Goal: Task Accomplishment & Management: Manage account settings

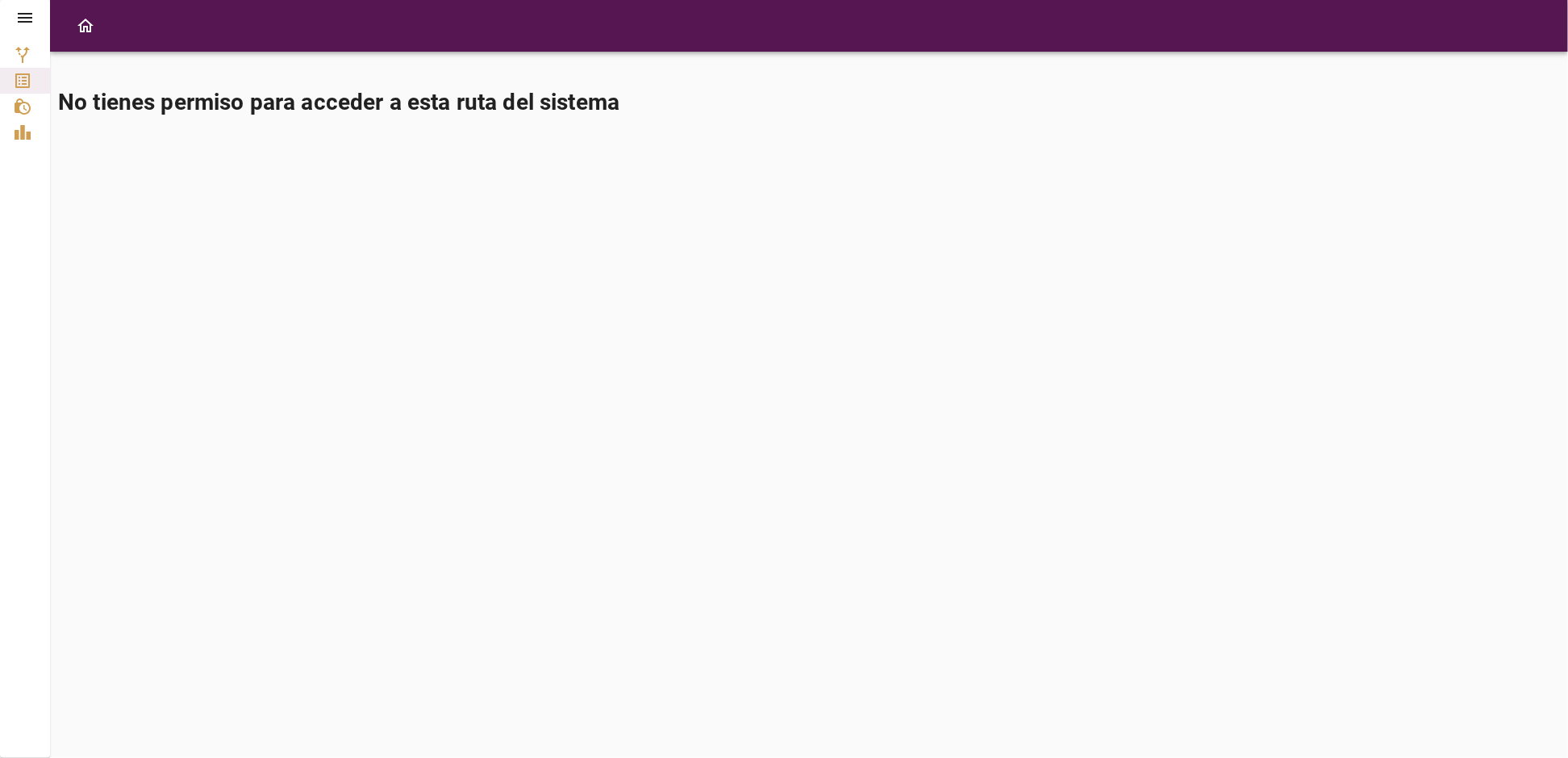
click at [30, 18] on icon at bounding box center [25, 18] width 14 height 10
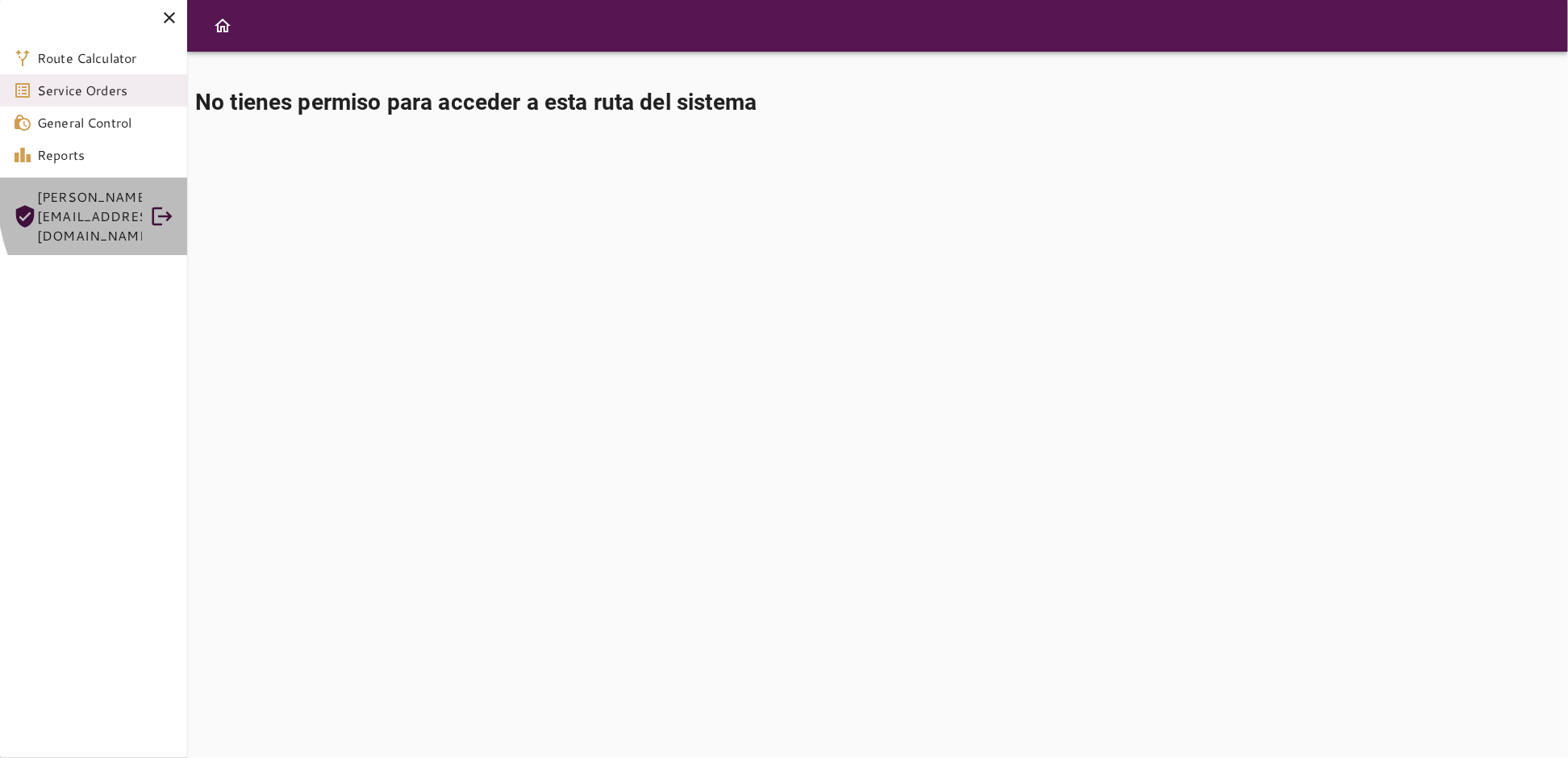
click at [161, 204] on icon at bounding box center [162, 215] width 24 height 24
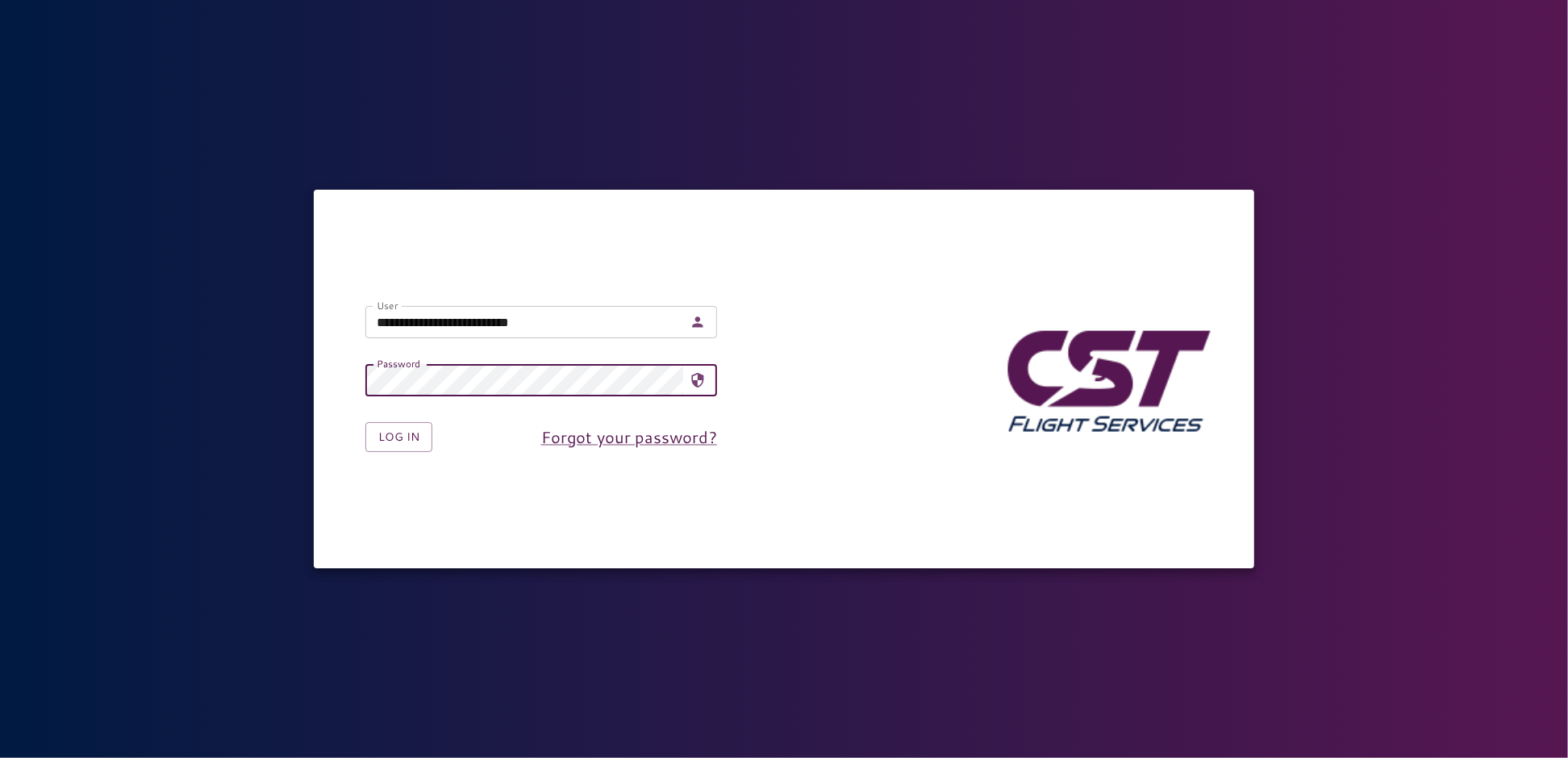
click at [640, 319] on input "**********" at bounding box center [524, 322] width 318 height 32
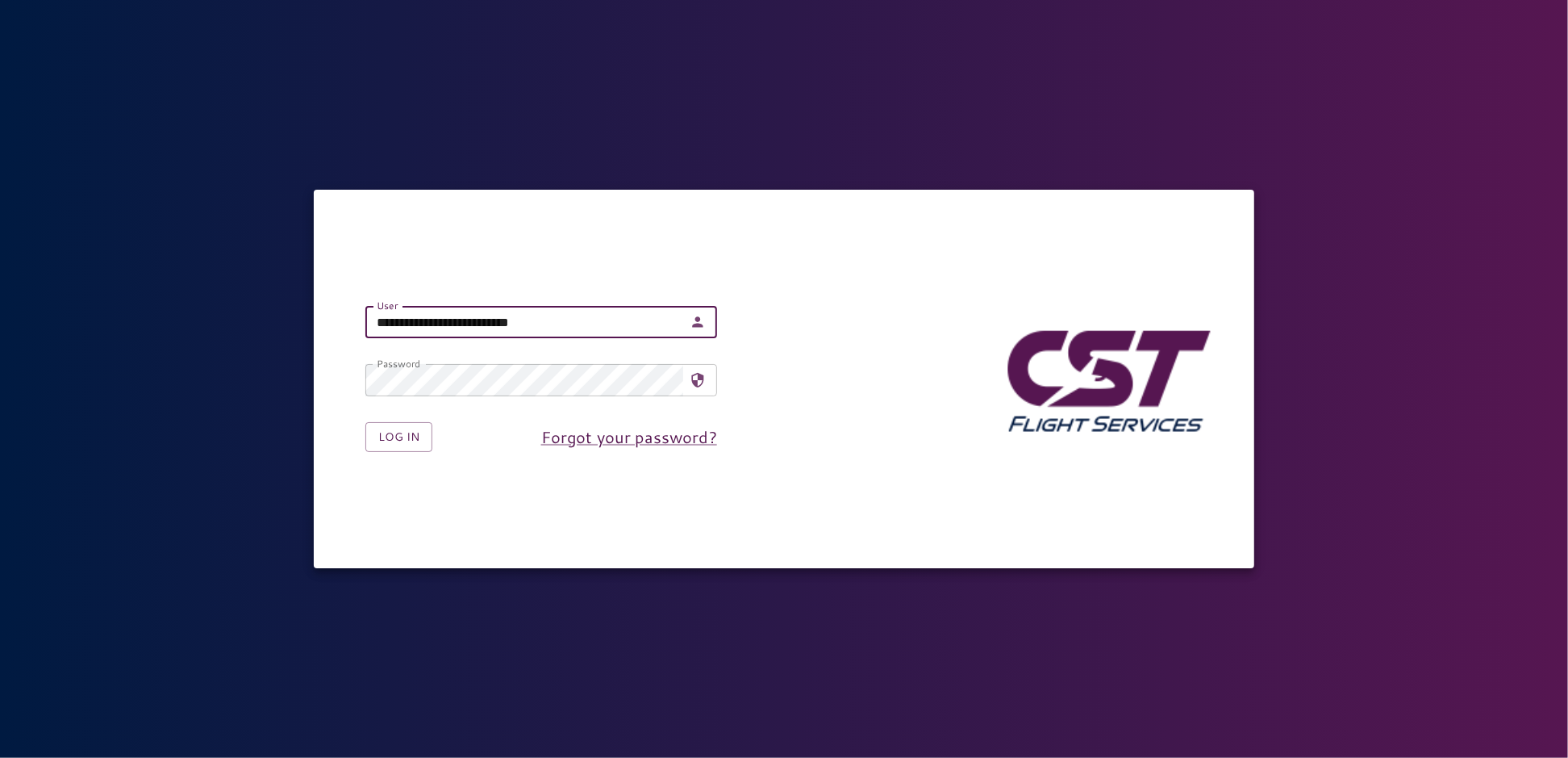
type input "**********"
click at [408, 437] on button "Log in" at bounding box center [398, 437] width 67 height 30
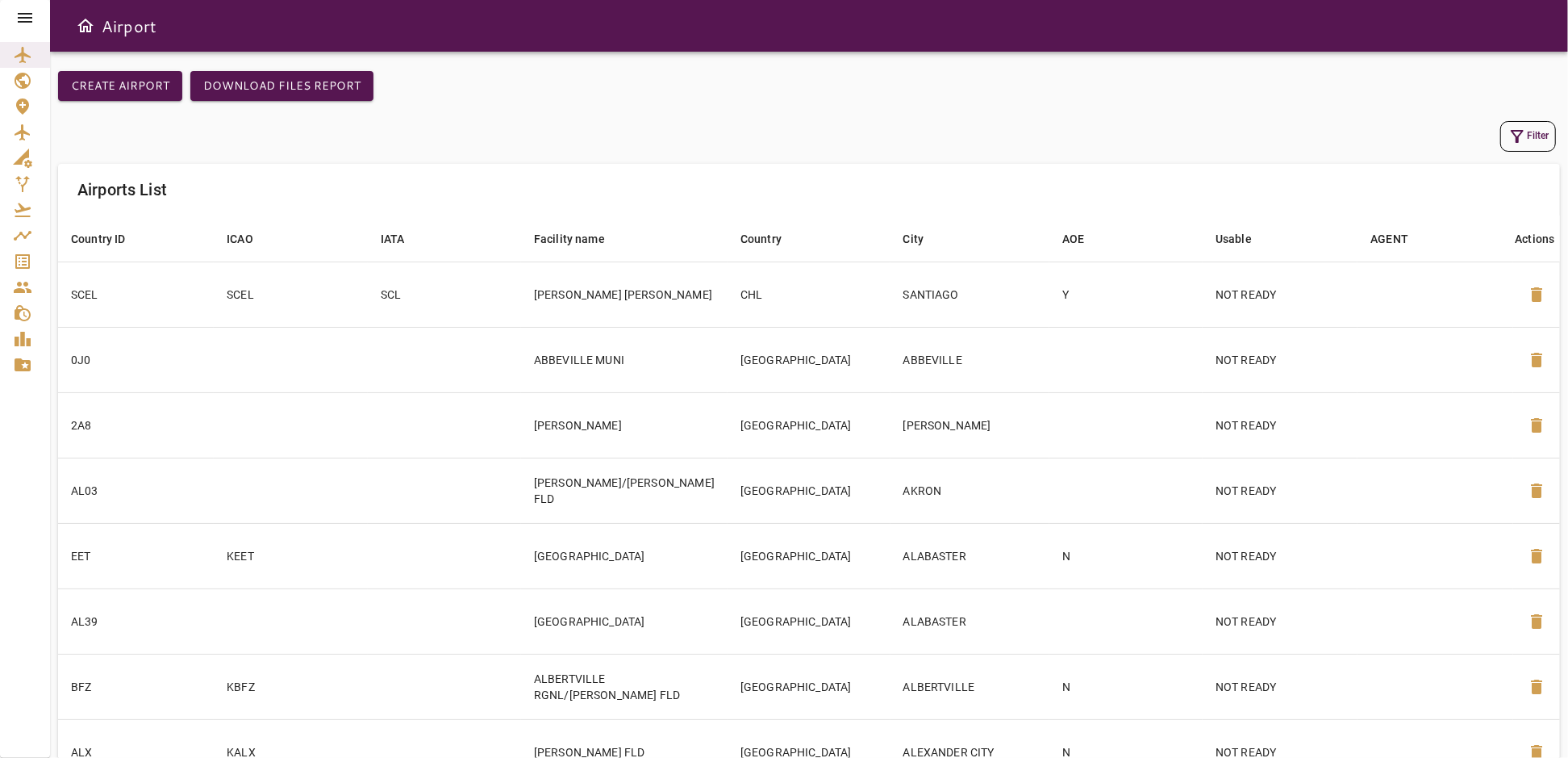
click at [28, 15] on icon at bounding box center [25, 18] width 20 height 20
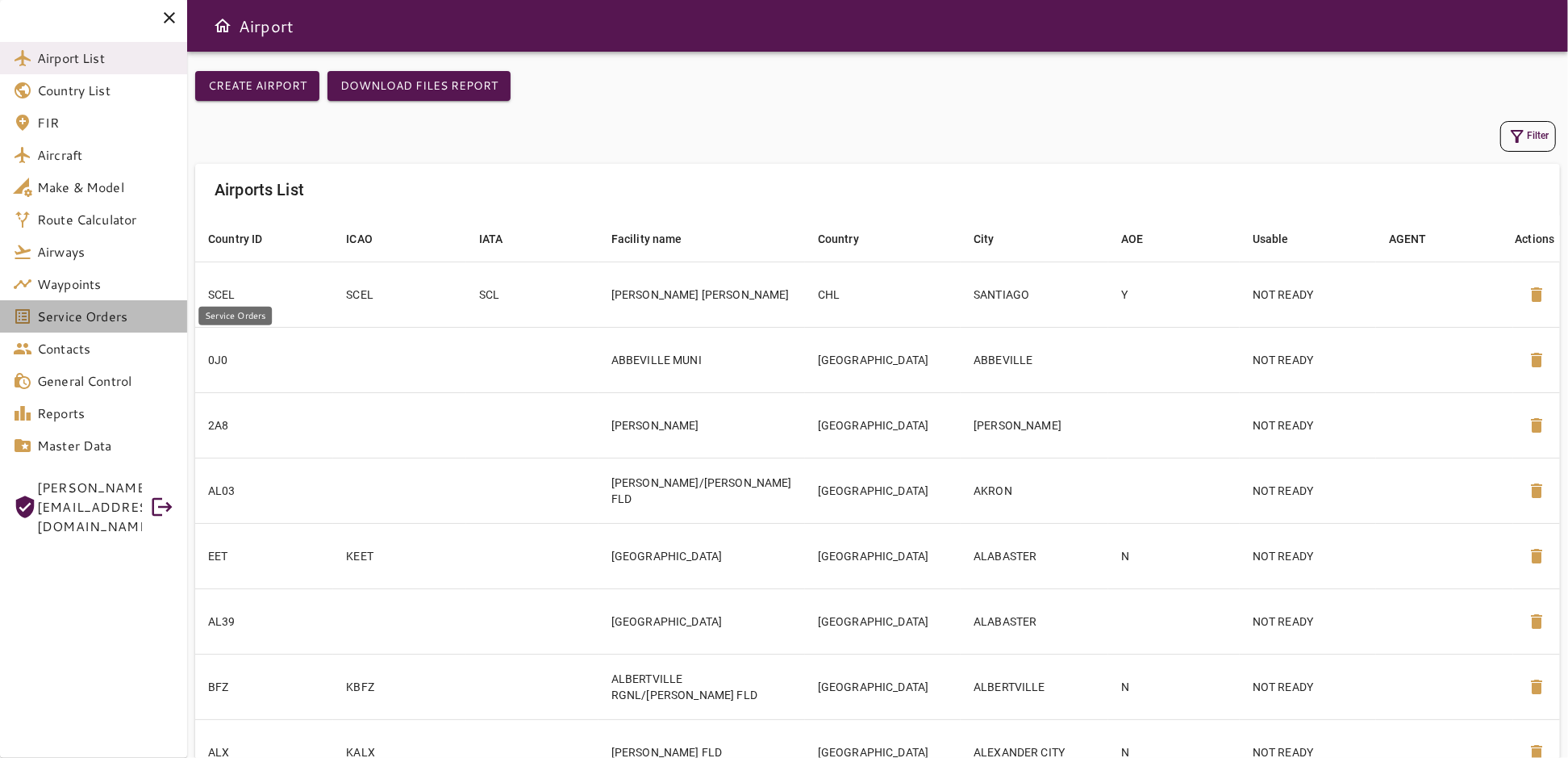
click at [75, 317] on span "Service Orders" at bounding box center [106, 317] width 137 height 20
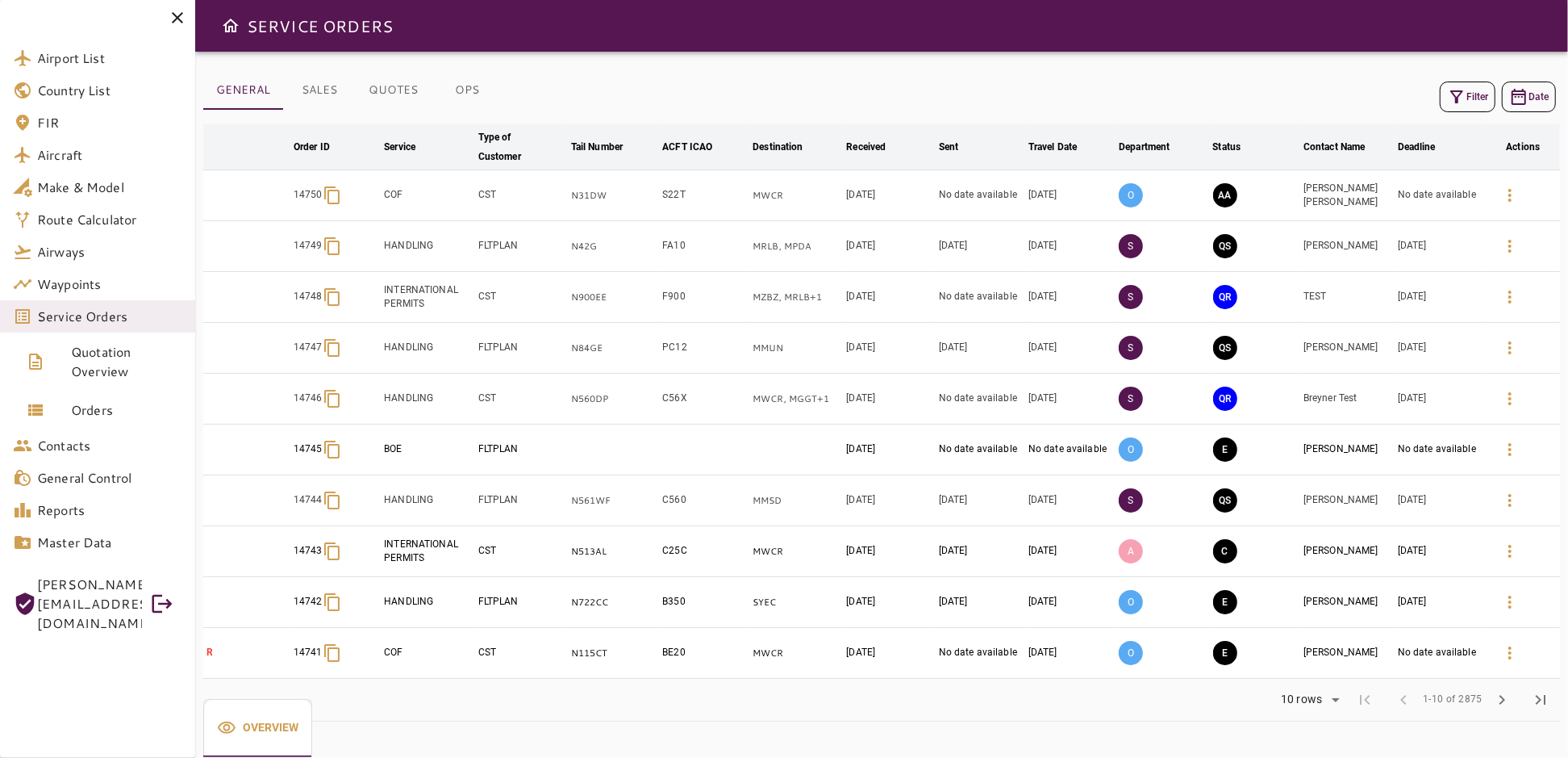
click at [979, 65] on div "GENERAL SALES QUOTES OPS Filter Date arrow_downward Order ID arrow_downward Ser…" at bounding box center [881, 405] width 1373 height 706
click at [178, 17] on icon at bounding box center [177, 18] width 12 height 12
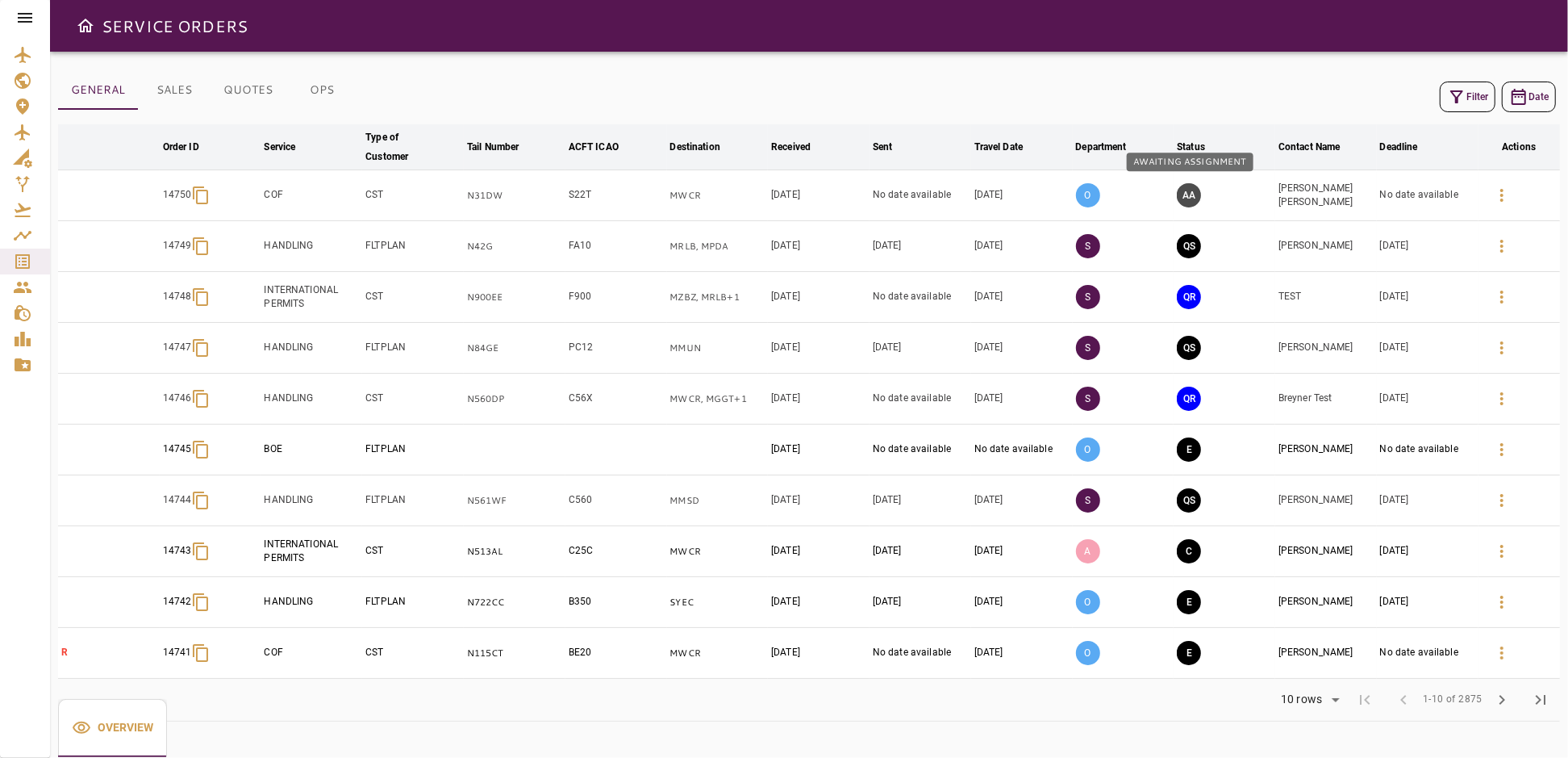
click at [1188, 194] on button "AA" at bounding box center [1188, 195] width 24 height 24
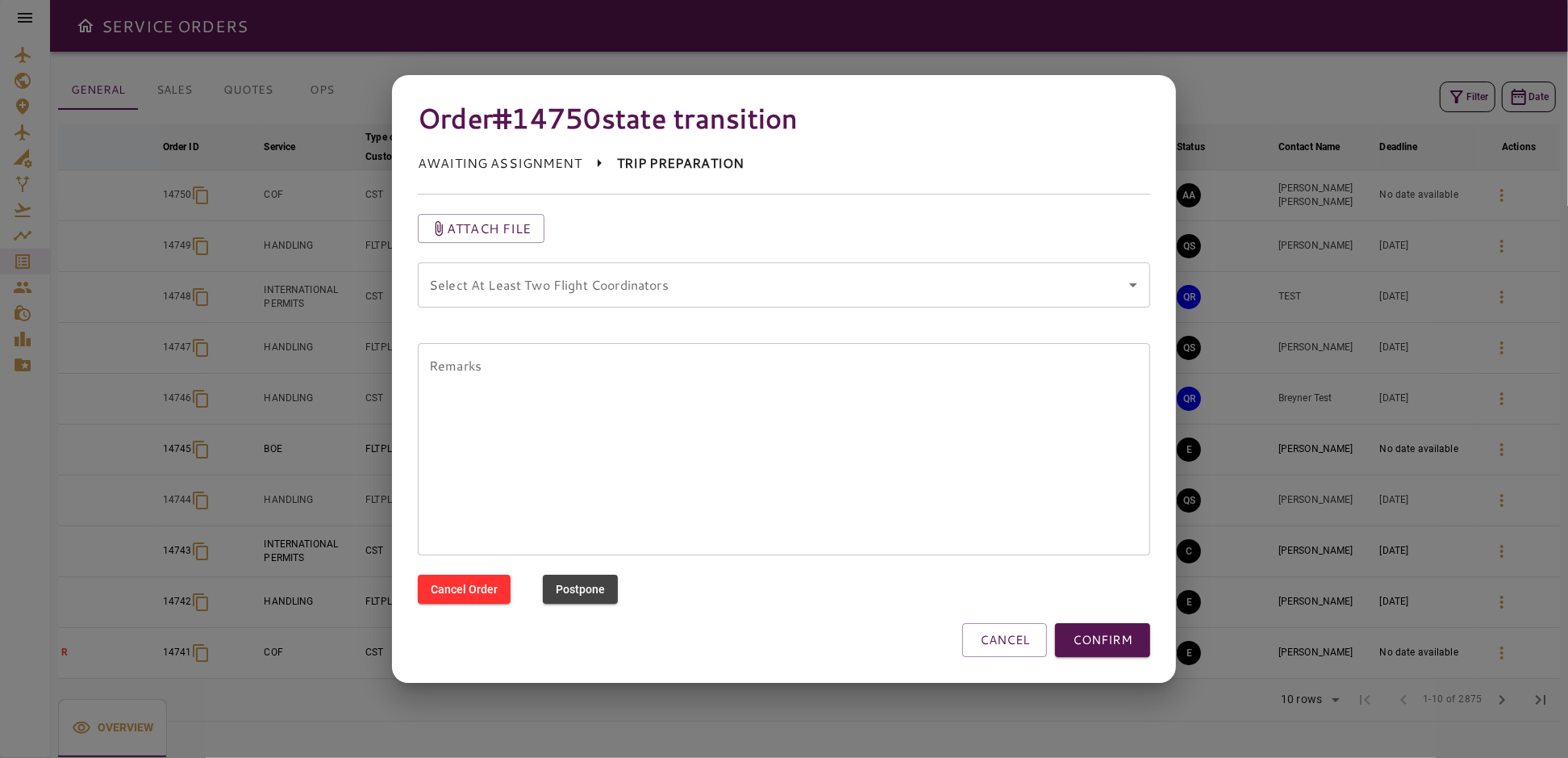
click at [626, 294] on coordinators "Select At Least Two Flight Coordinators" at bounding box center [772, 285] width 694 height 30
click at [1122, 645] on button "CONFIRM" at bounding box center [1102, 640] width 95 height 34
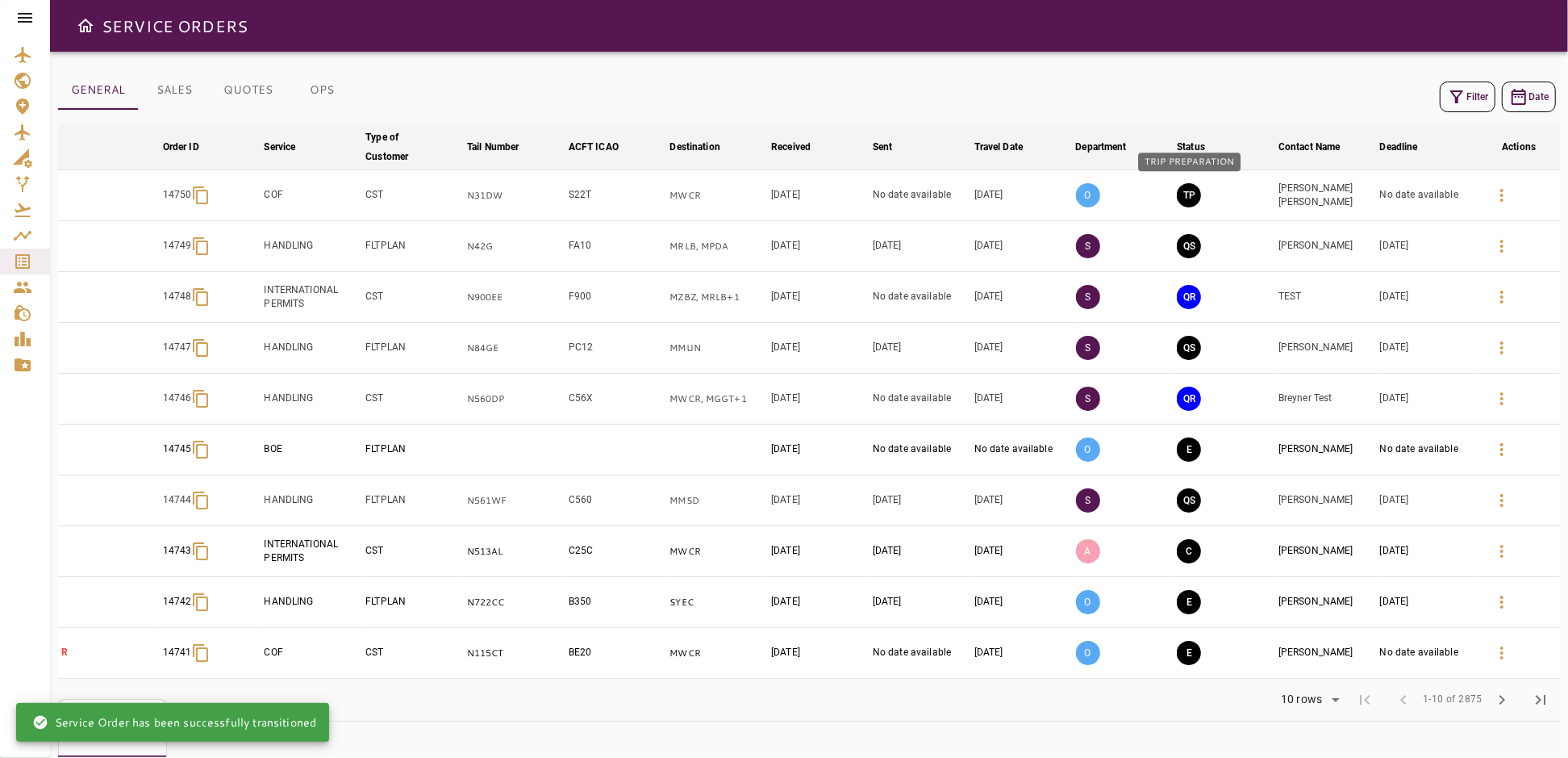
click at [1187, 188] on button "TP" at bounding box center [1188, 195] width 24 height 24
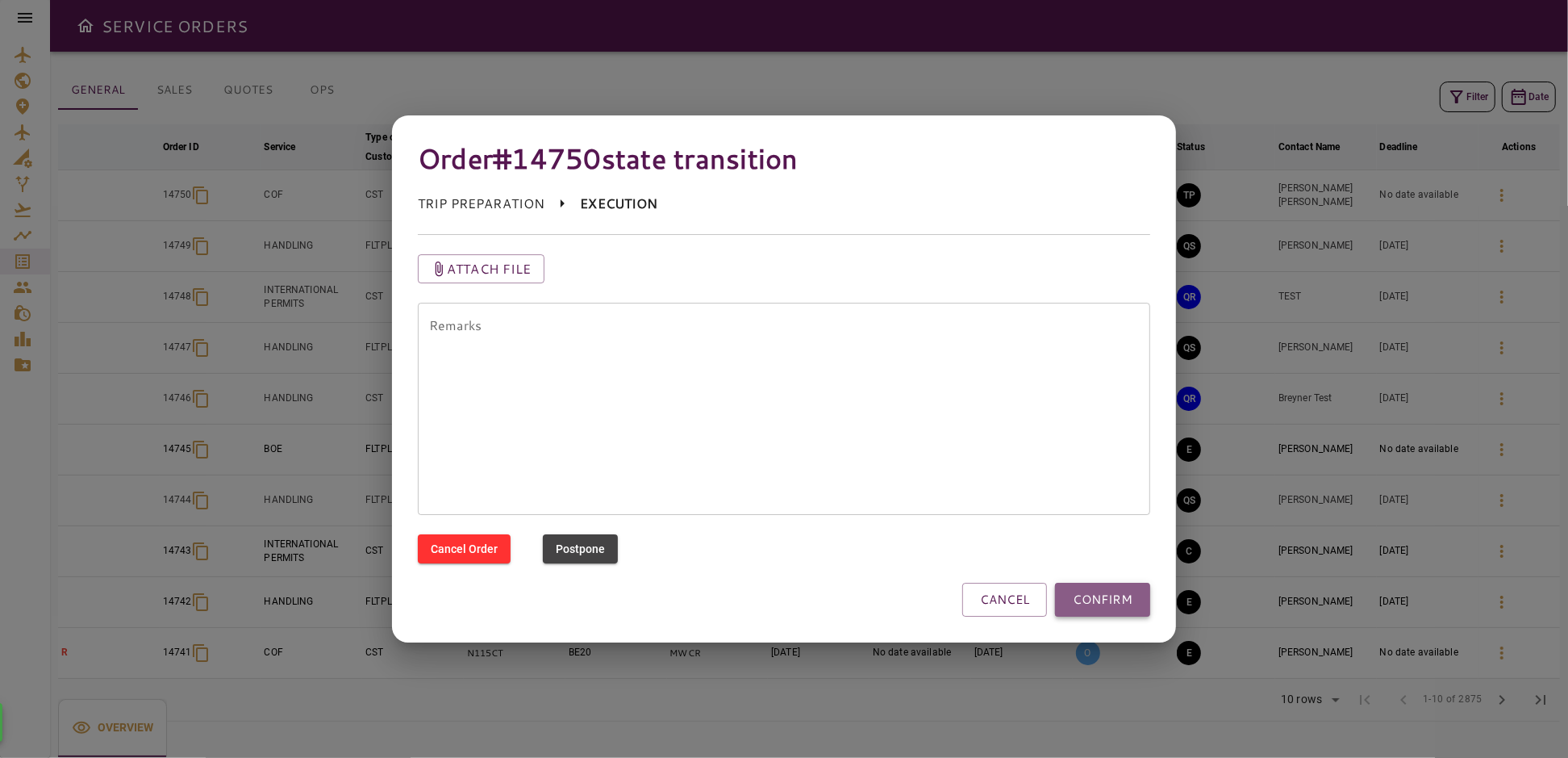
click at [1121, 593] on button "CONFIRM" at bounding box center [1102, 600] width 95 height 34
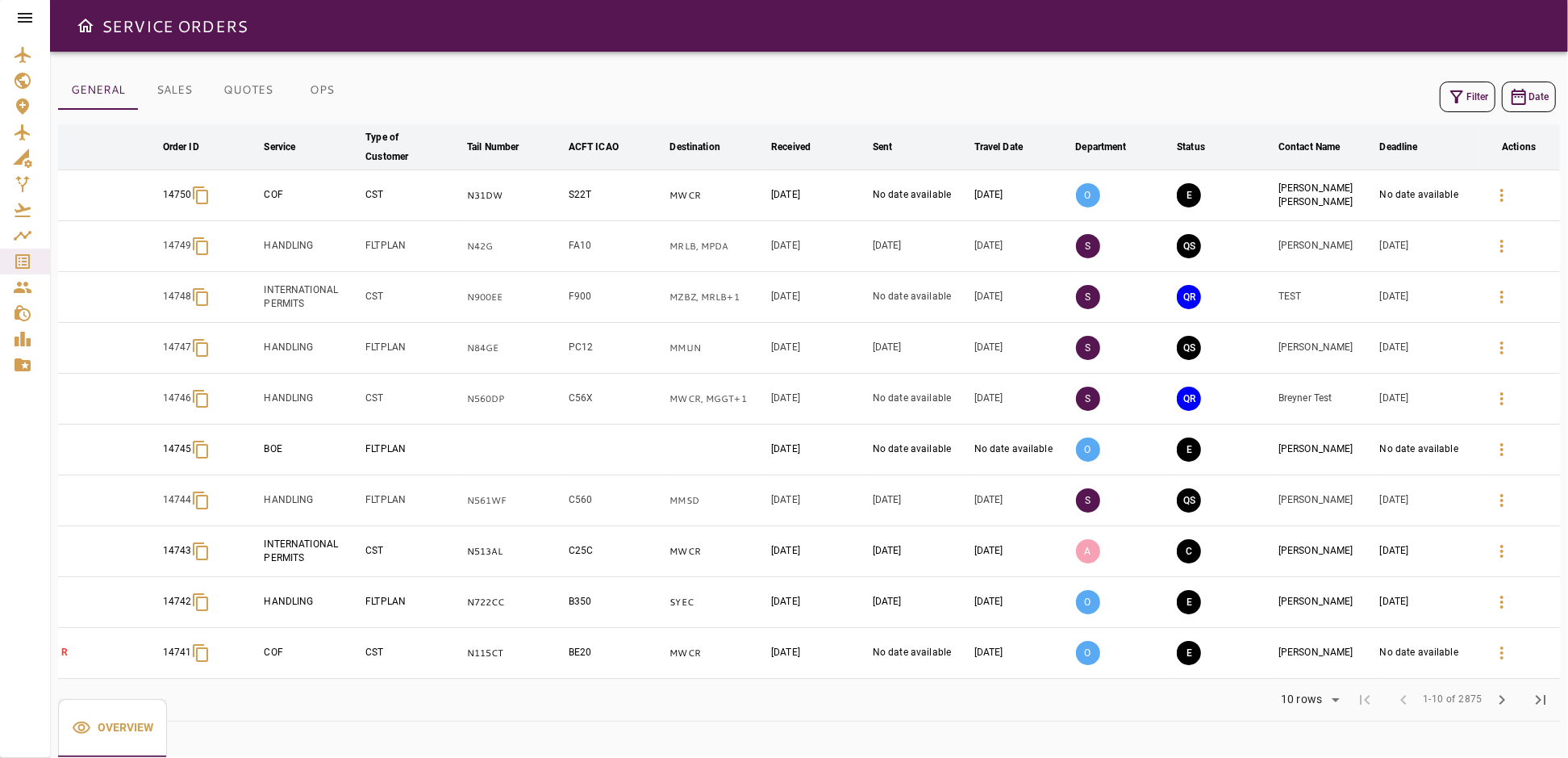
click at [1498, 197] on icon "button" at bounding box center [1502, 196] width 20 height 20
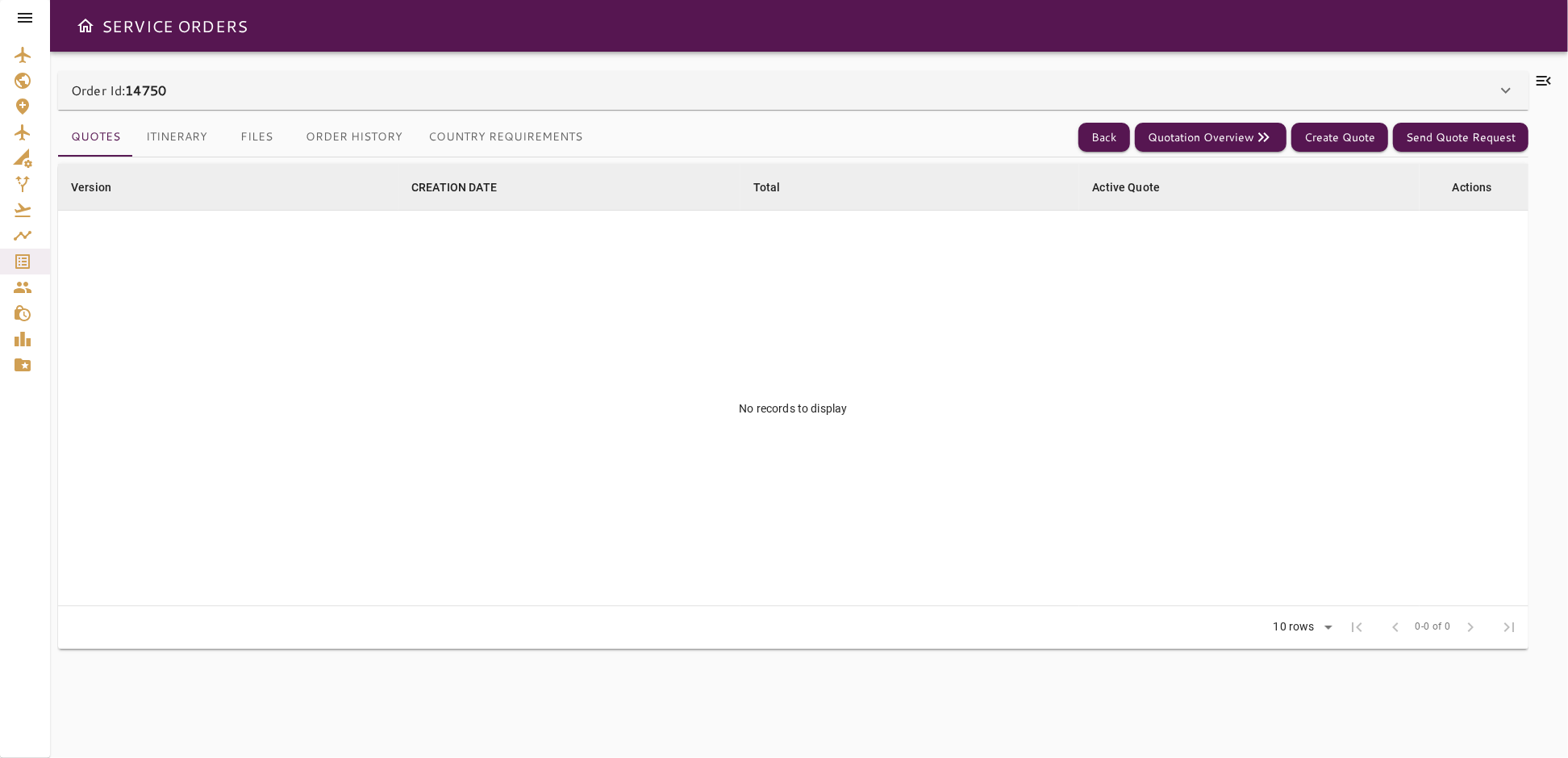
click at [178, 136] on button "Itinerary" at bounding box center [177, 137] width 87 height 39
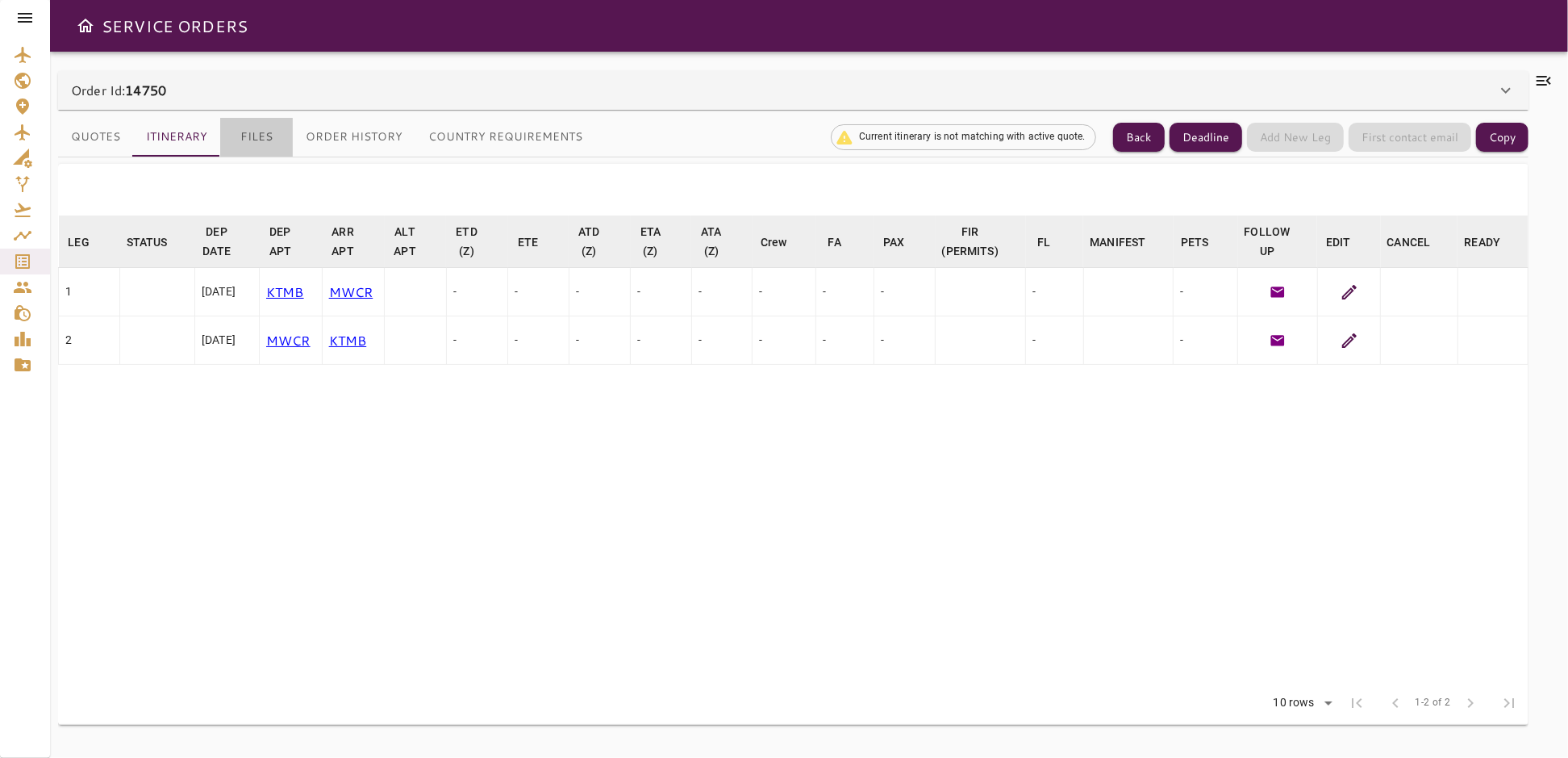
click at [249, 142] on button "Files" at bounding box center [257, 137] width 73 height 39
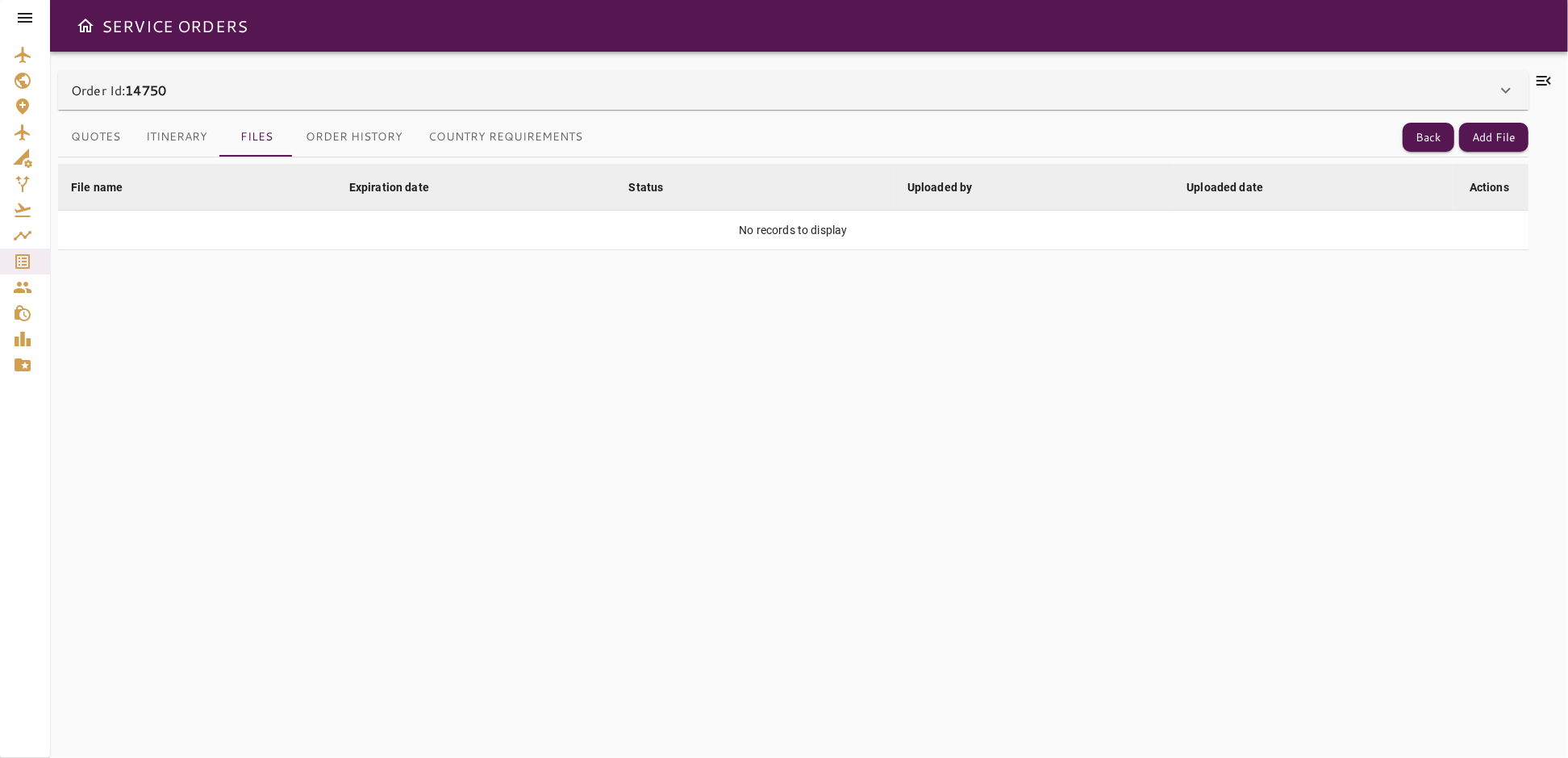
click at [347, 141] on button "Order History" at bounding box center [354, 137] width 123 height 39
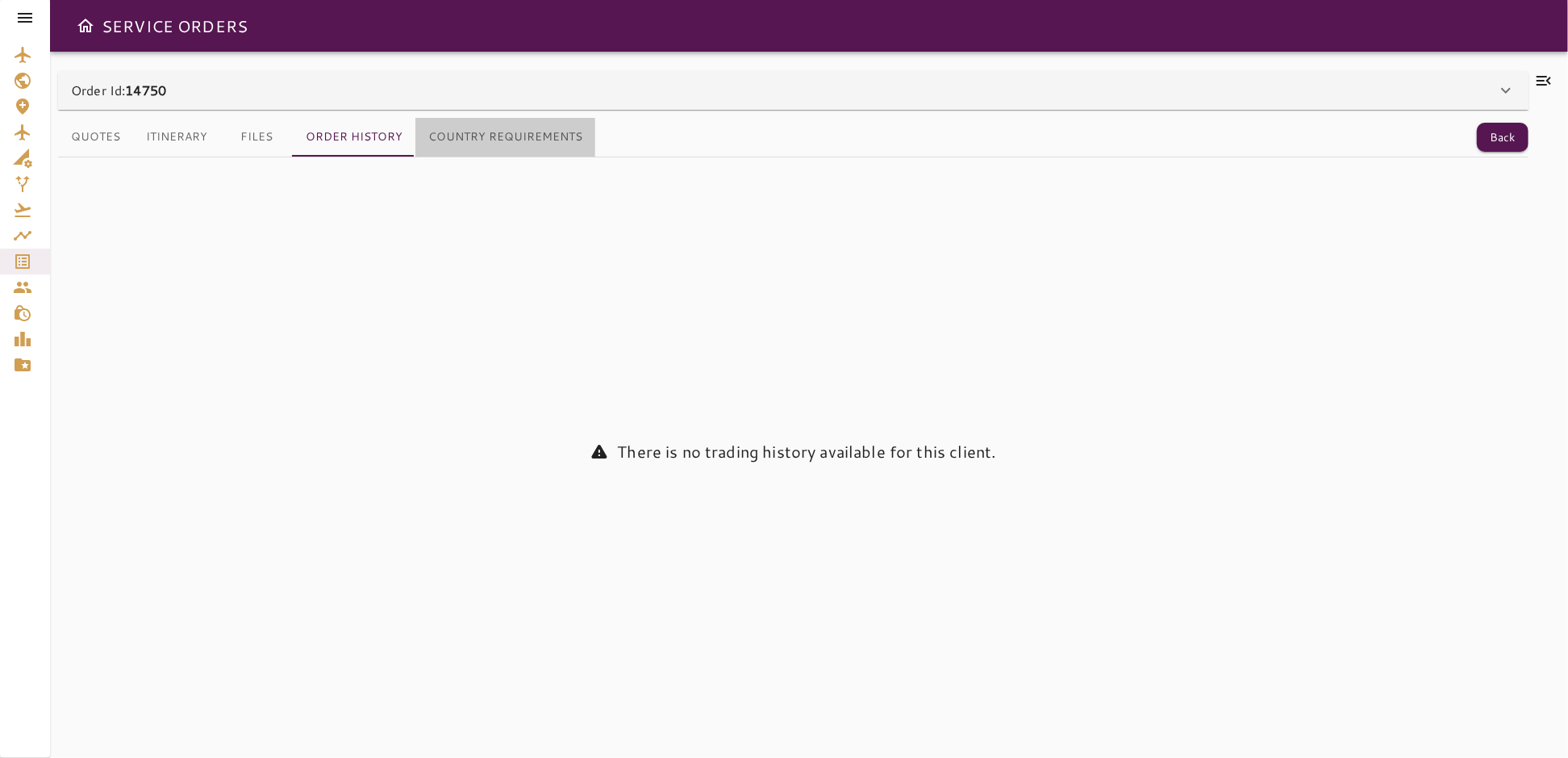
click at [505, 141] on button "Country Requirements" at bounding box center [505, 137] width 180 height 39
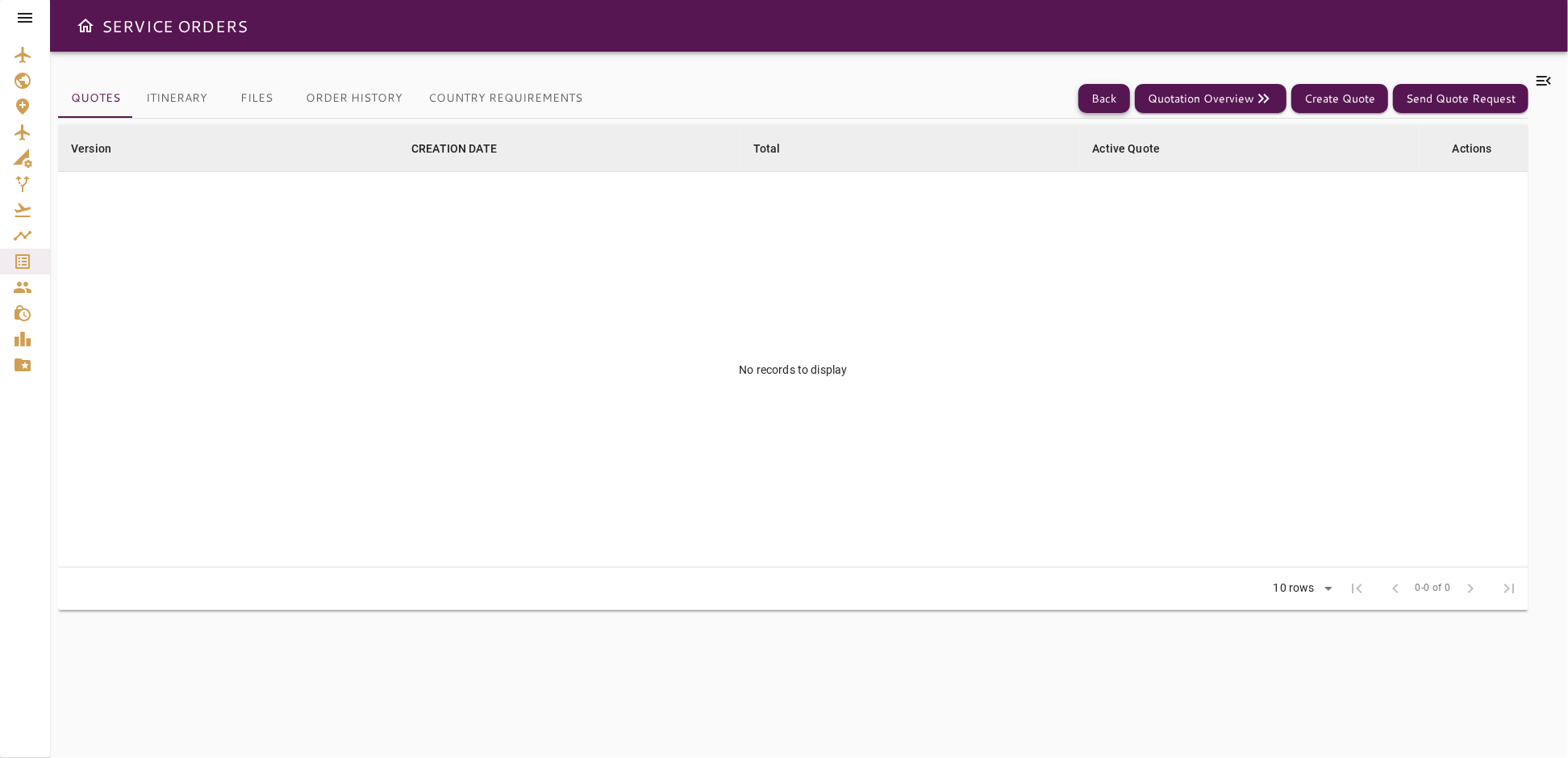
click at [1099, 101] on button "Back" at bounding box center [1105, 99] width 52 height 30
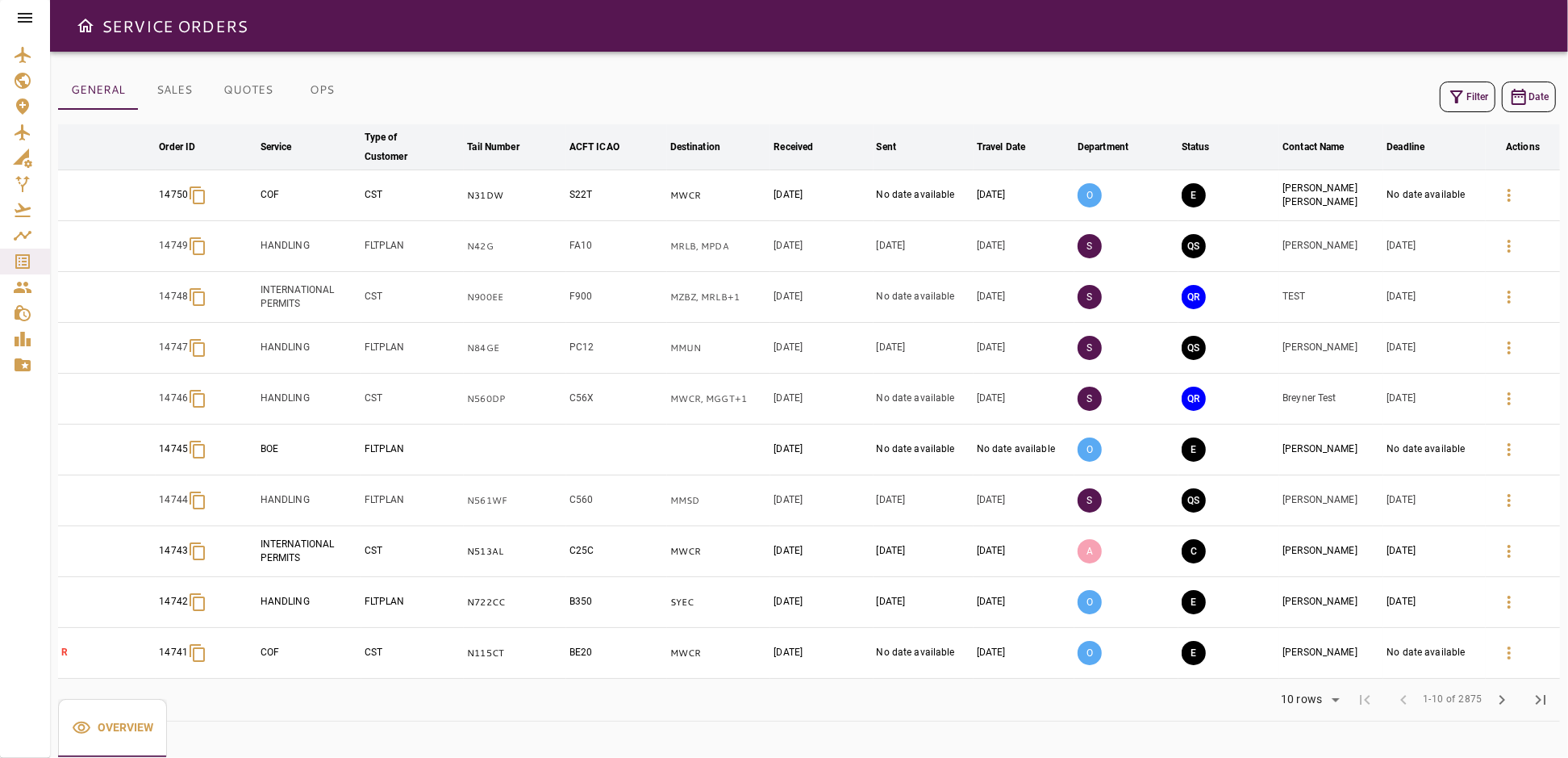
click at [31, 18] on icon at bounding box center [25, 18] width 14 height 10
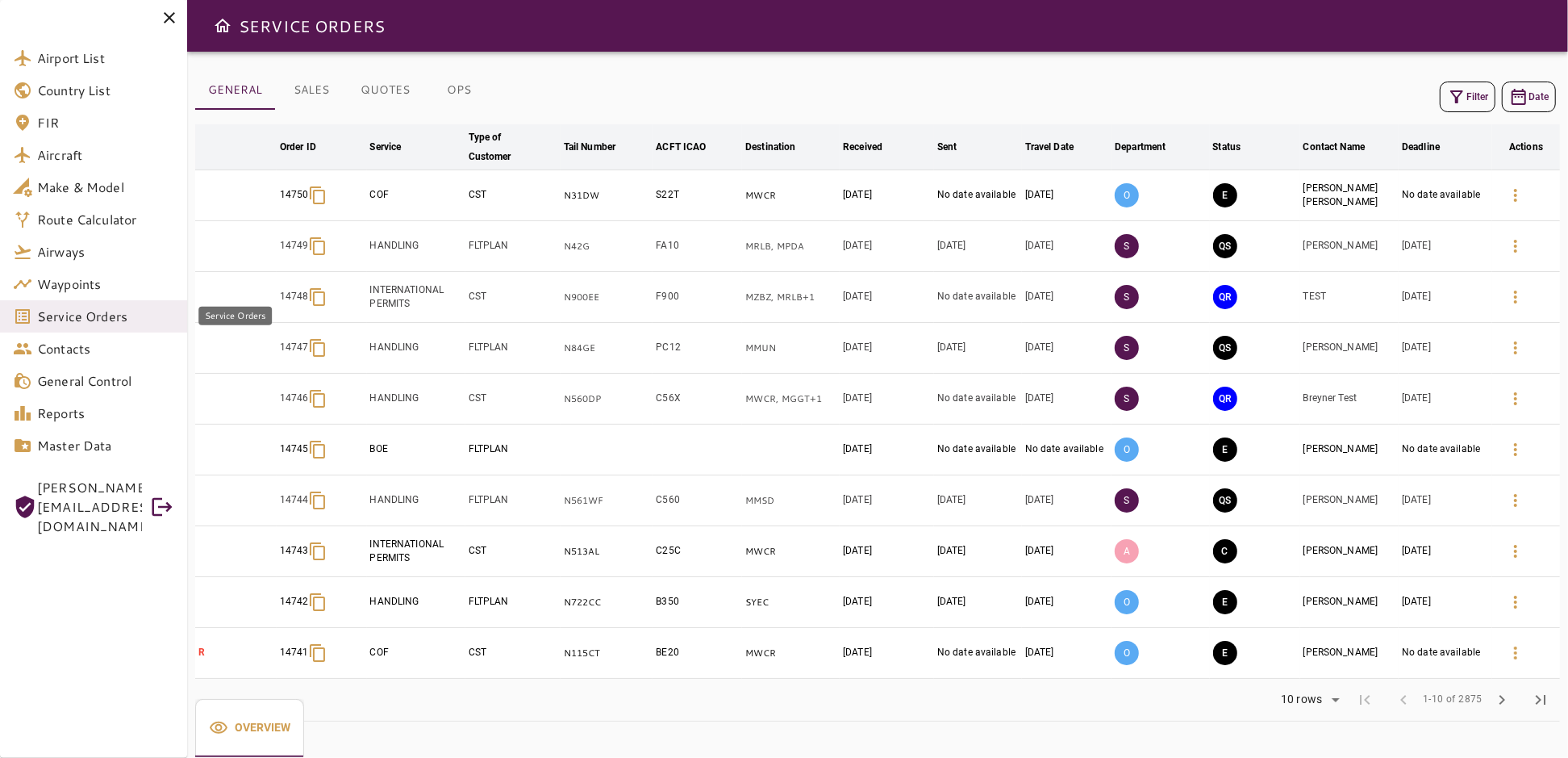
click at [92, 319] on span "Service Orders" at bounding box center [106, 317] width 137 height 20
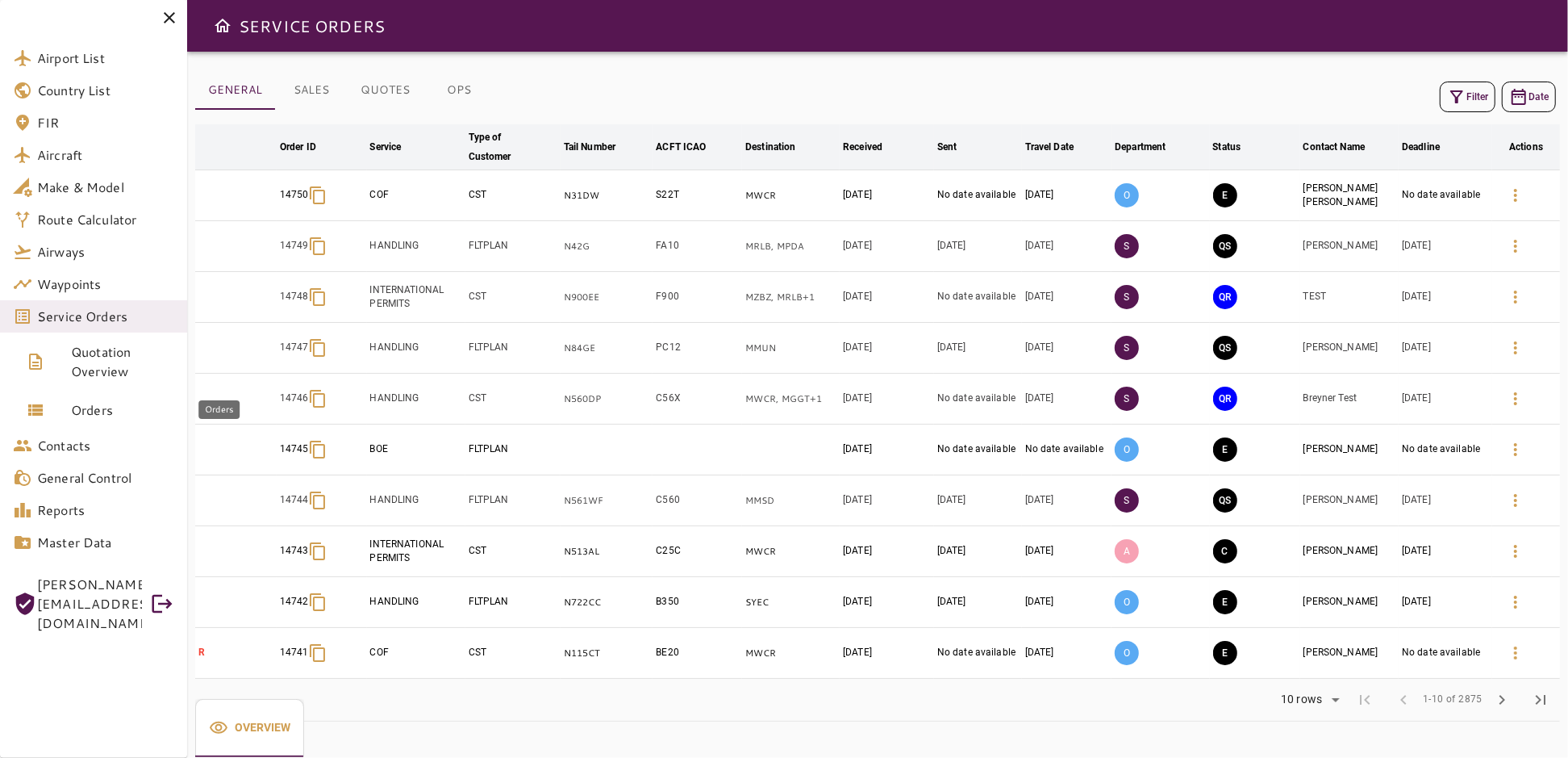
click at [83, 405] on span "Orders" at bounding box center [123, 410] width 103 height 20
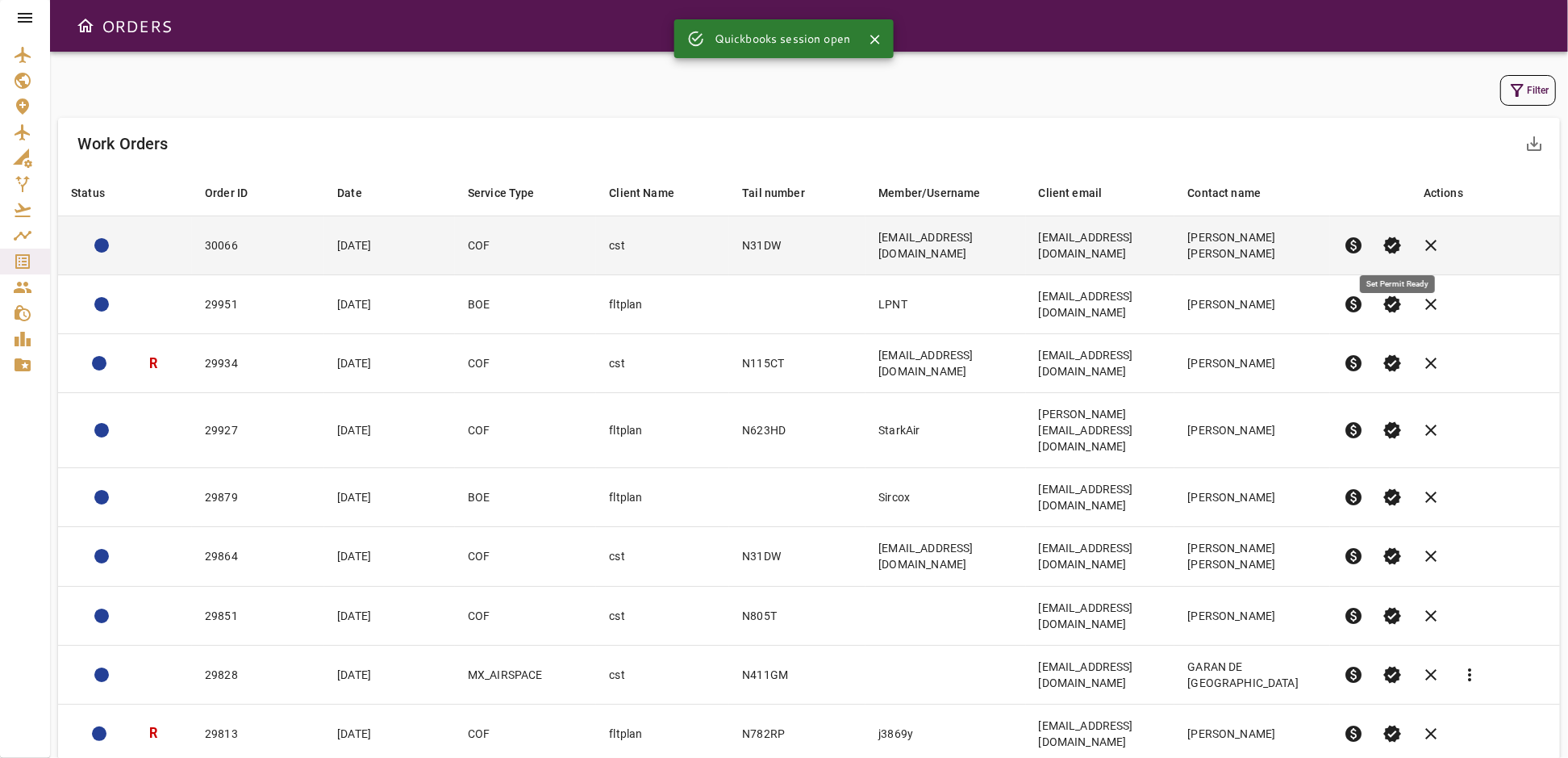
click at [1396, 245] on span "verified" at bounding box center [1393, 246] width 20 height 20
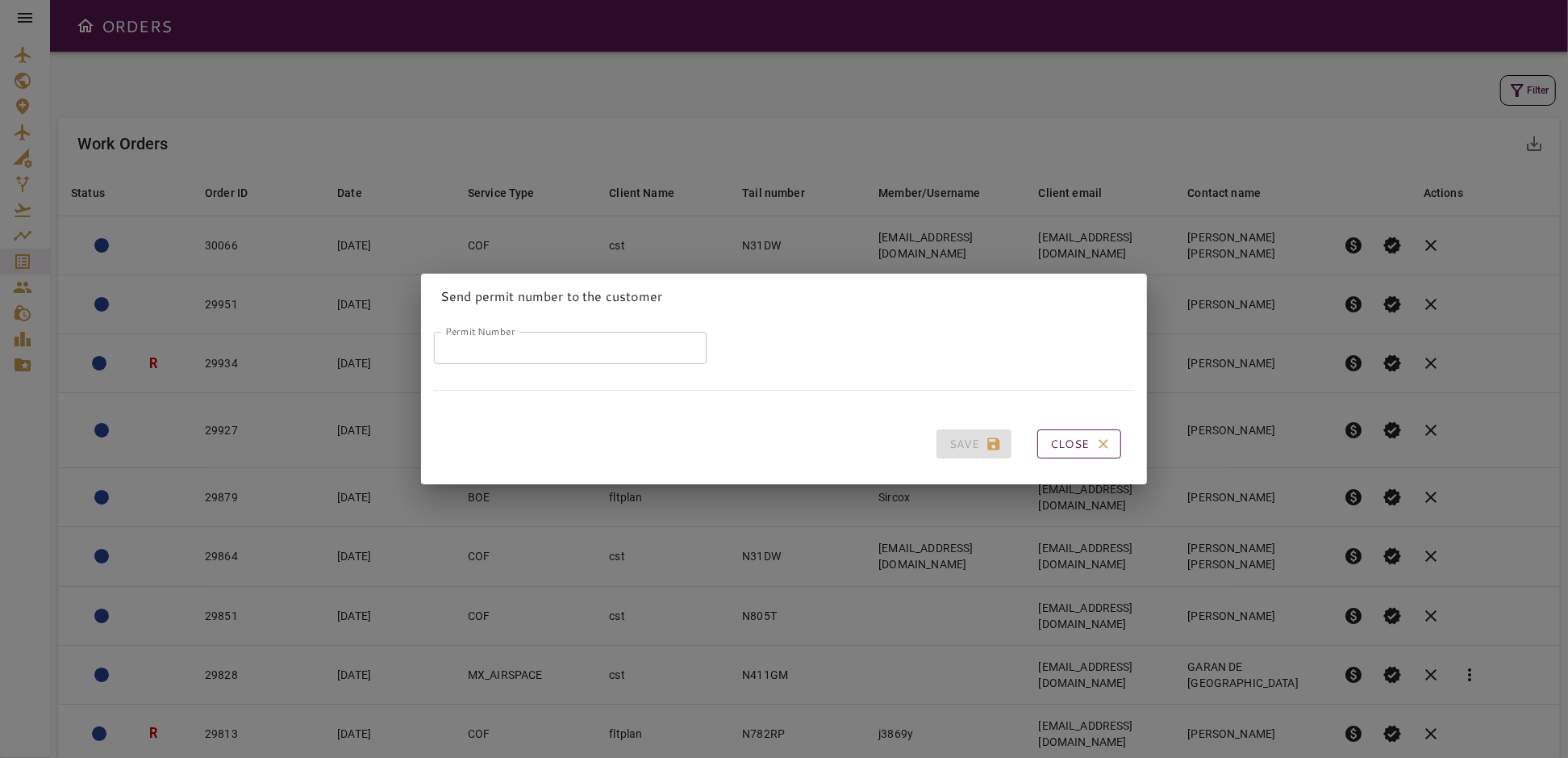
click at [1096, 444] on icon "button" at bounding box center [1104, 444] width 16 height 16
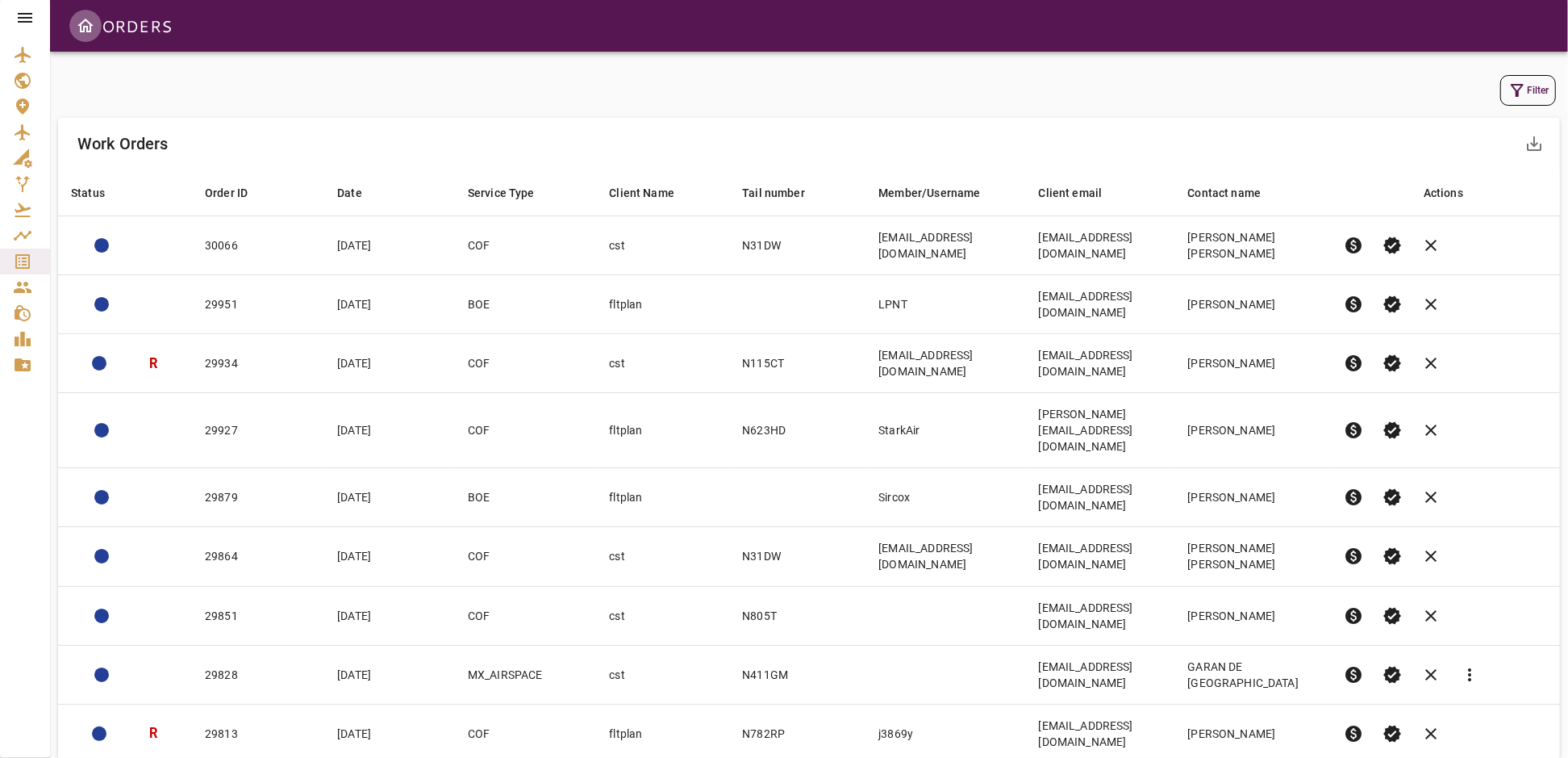
click at [84, 22] on icon "Open drawer" at bounding box center [85, 26] width 20 height 20
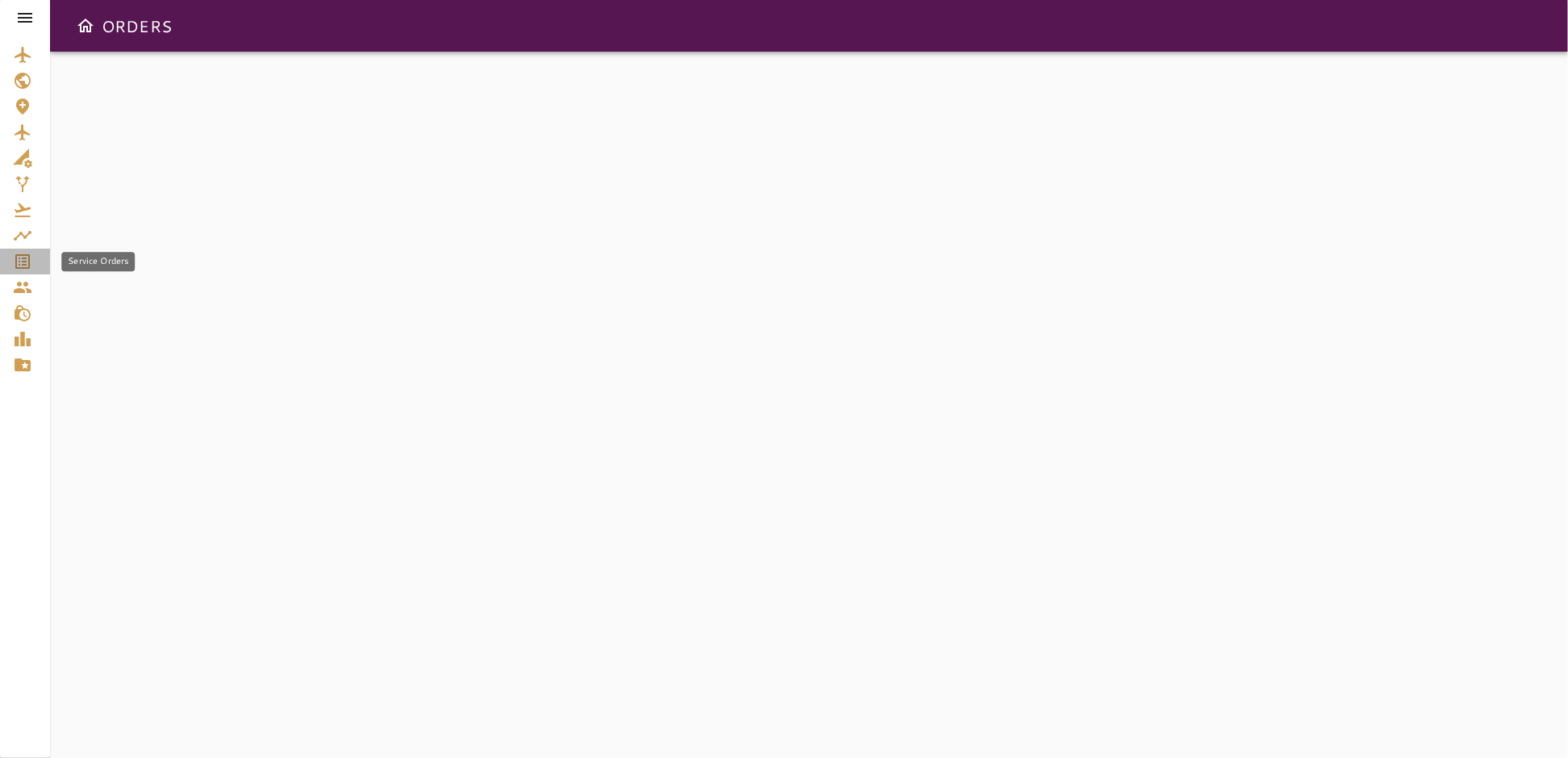
click at [18, 260] on icon "Service Orders" at bounding box center [23, 262] width 20 height 20
